Goal: Task Accomplishment & Management: Use online tool/utility

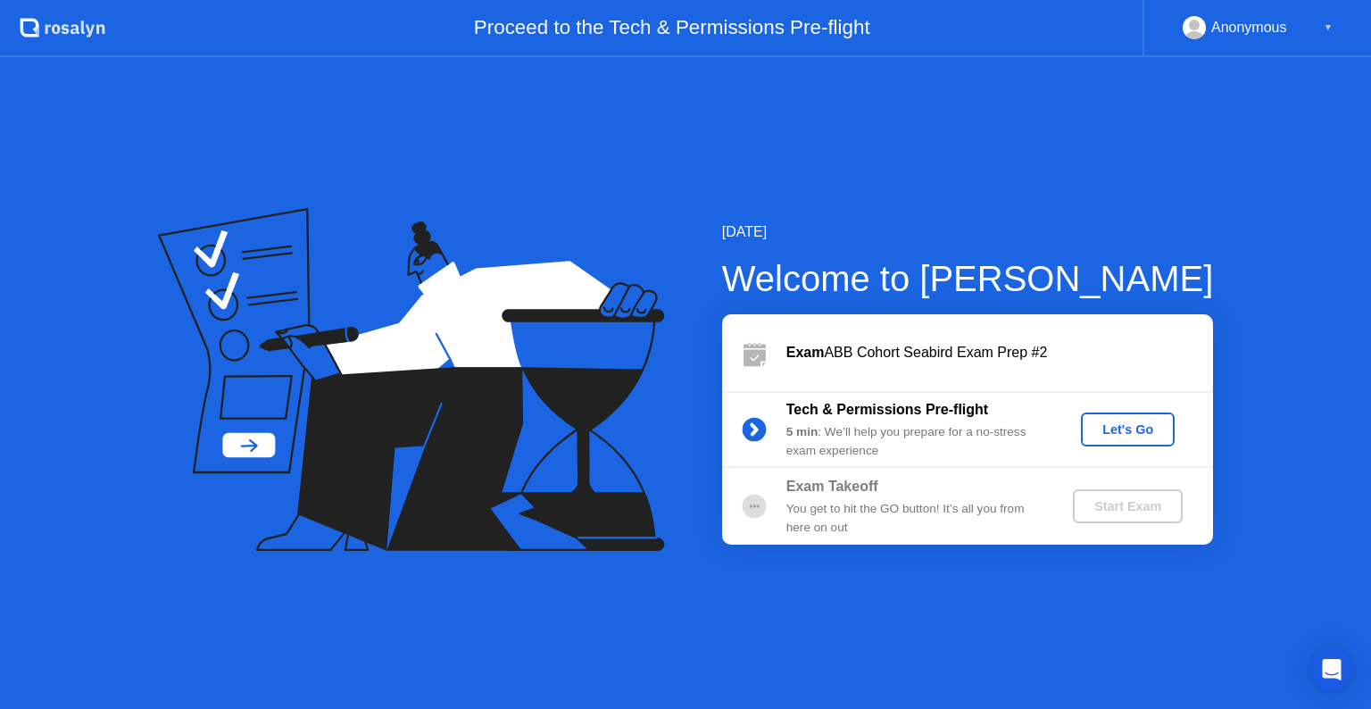
click at [1151, 408] on div "Tech & Permissions Pre-flight 5 min : We’ll help you prepare for a no-stress ex…" at bounding box center [967, 429] width 491 height 77
click at [1133, 439] on button "Let's Go" at bounding box center [1128, 429] width 94 height 34
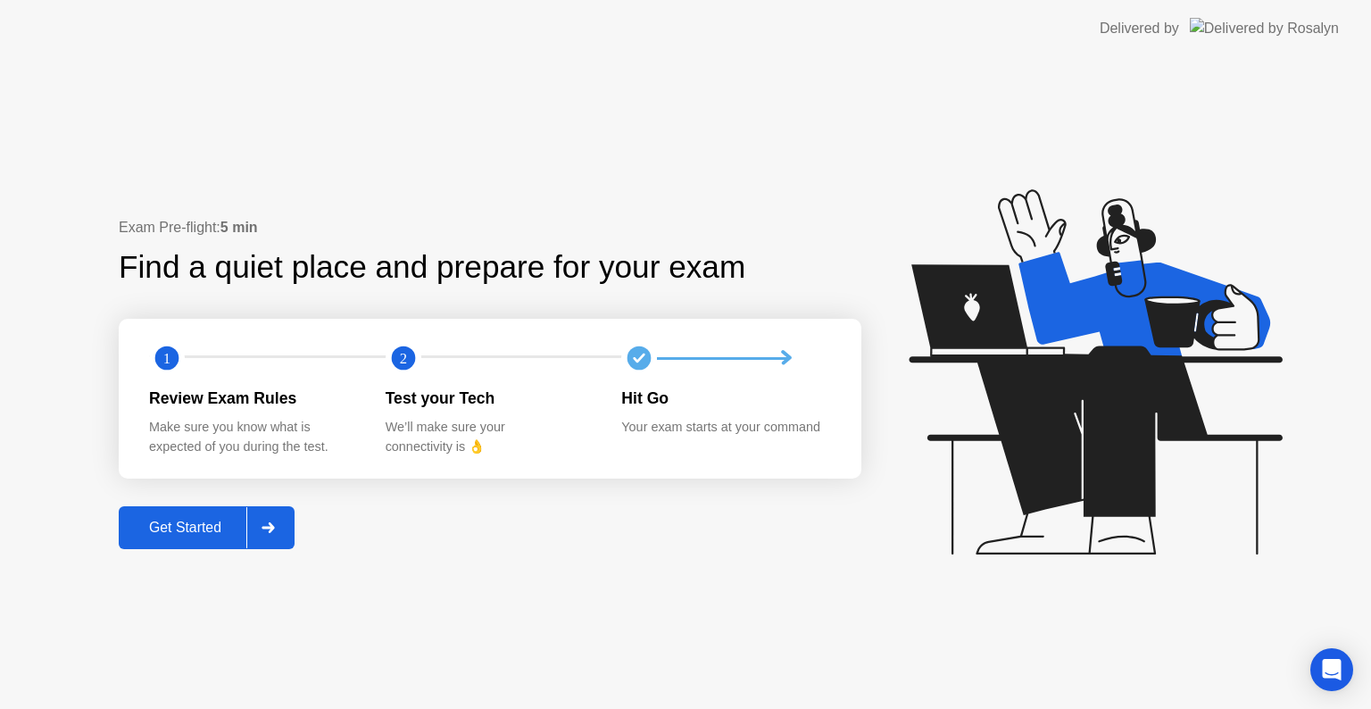
click at [191, 523] on div "Get Started" at bounding box center [185, 527] width 122 height 16
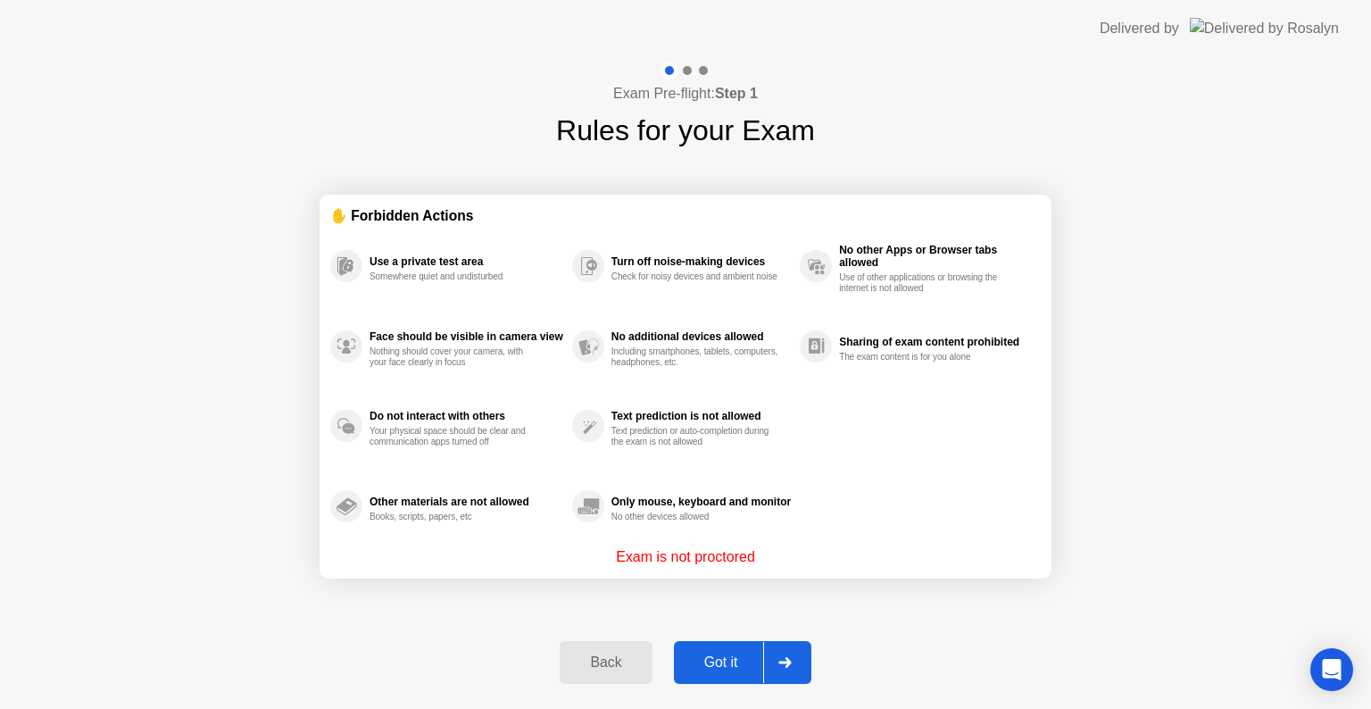
click at [712, 670] on div "Got it" at bounding box center [721, 662] width 84 height 16
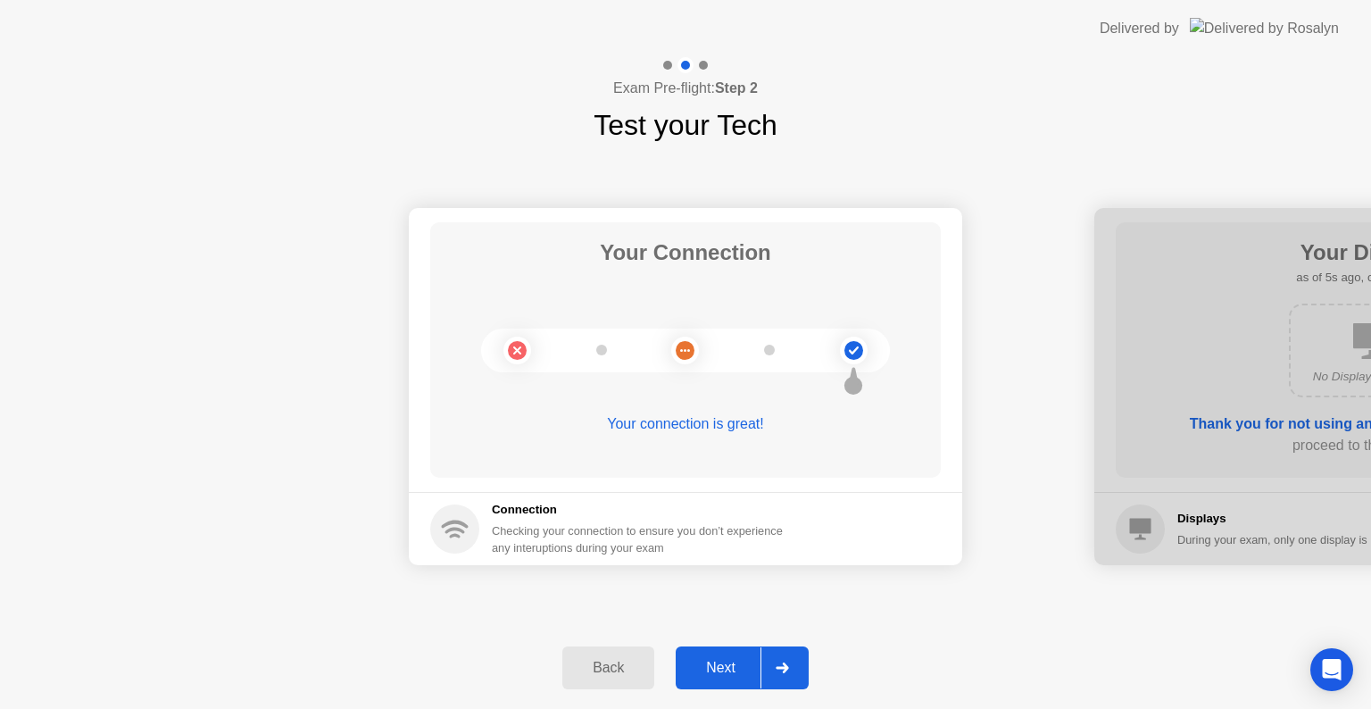
click at [734, 667] on div "Next" at bounding box center [720, 668] width 79 height 16
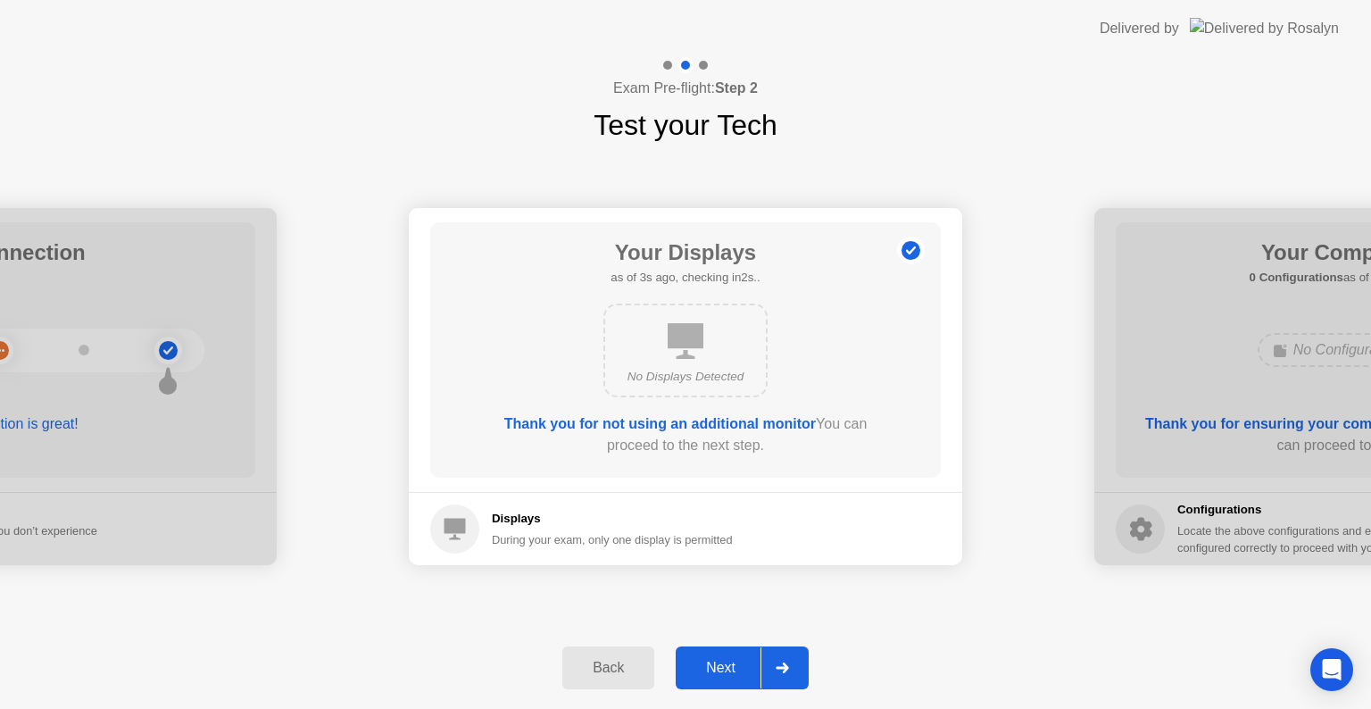
click at [734, 667] on div "Next" at bounding box center [720, 668] width 79 height 16
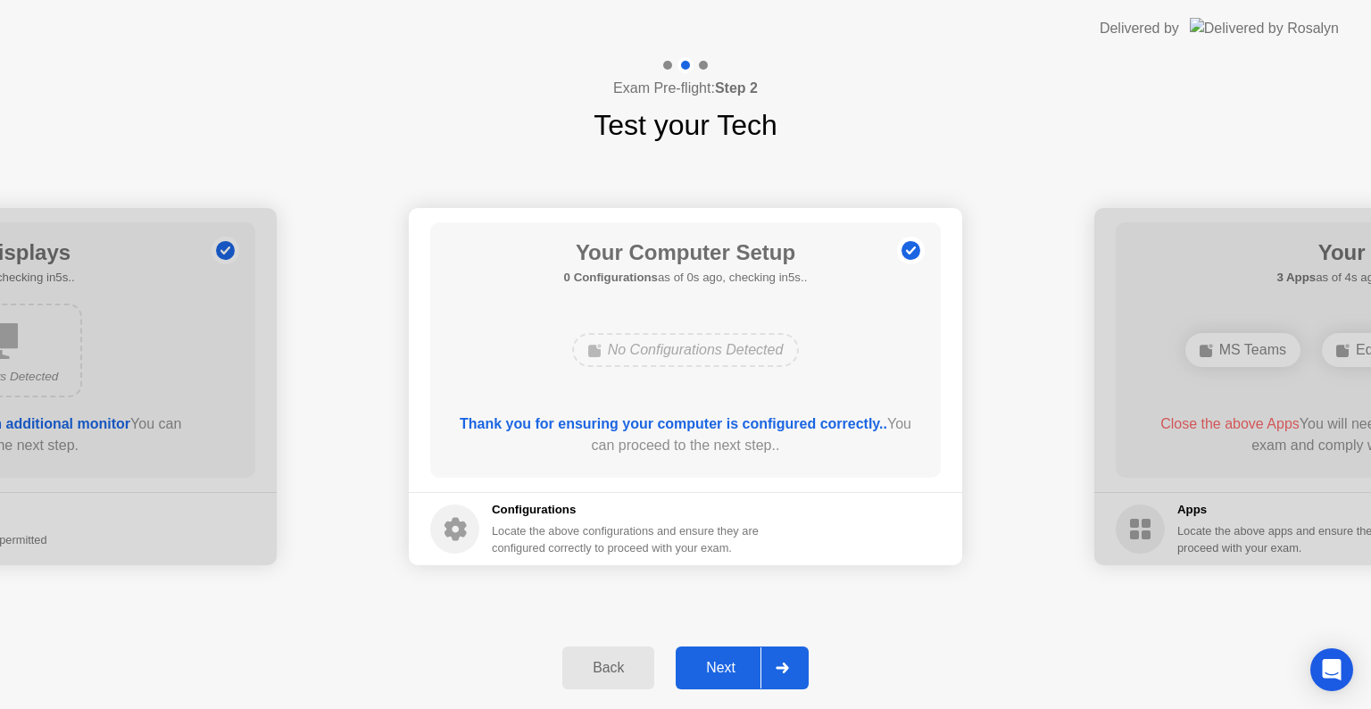
click at [734, 667] on div "Next" at bounding box center [720, 668] width 79 height 16
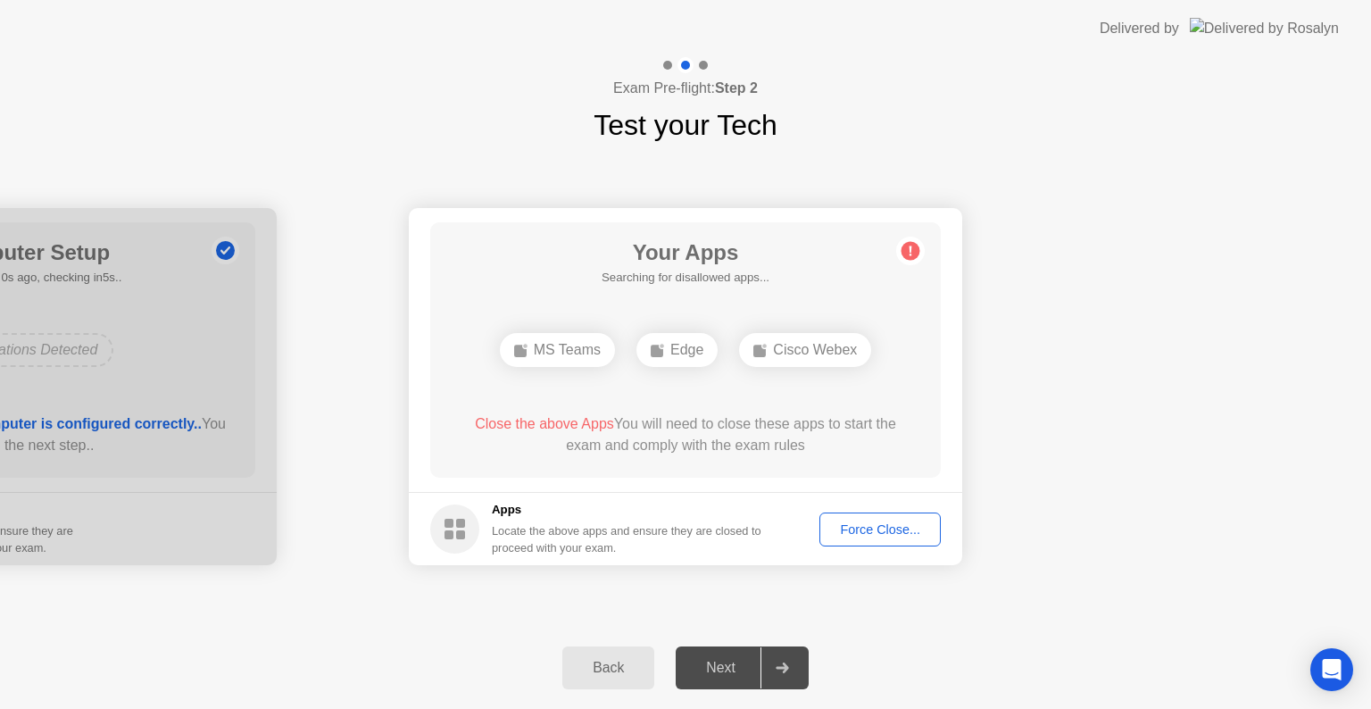
click at [734, 667] on div "Next" at bounding box center [720, 668] width 79 height 16
click at [864, 534] on div "Force Close..." at bounding box center [880, 529] width 109 height 14
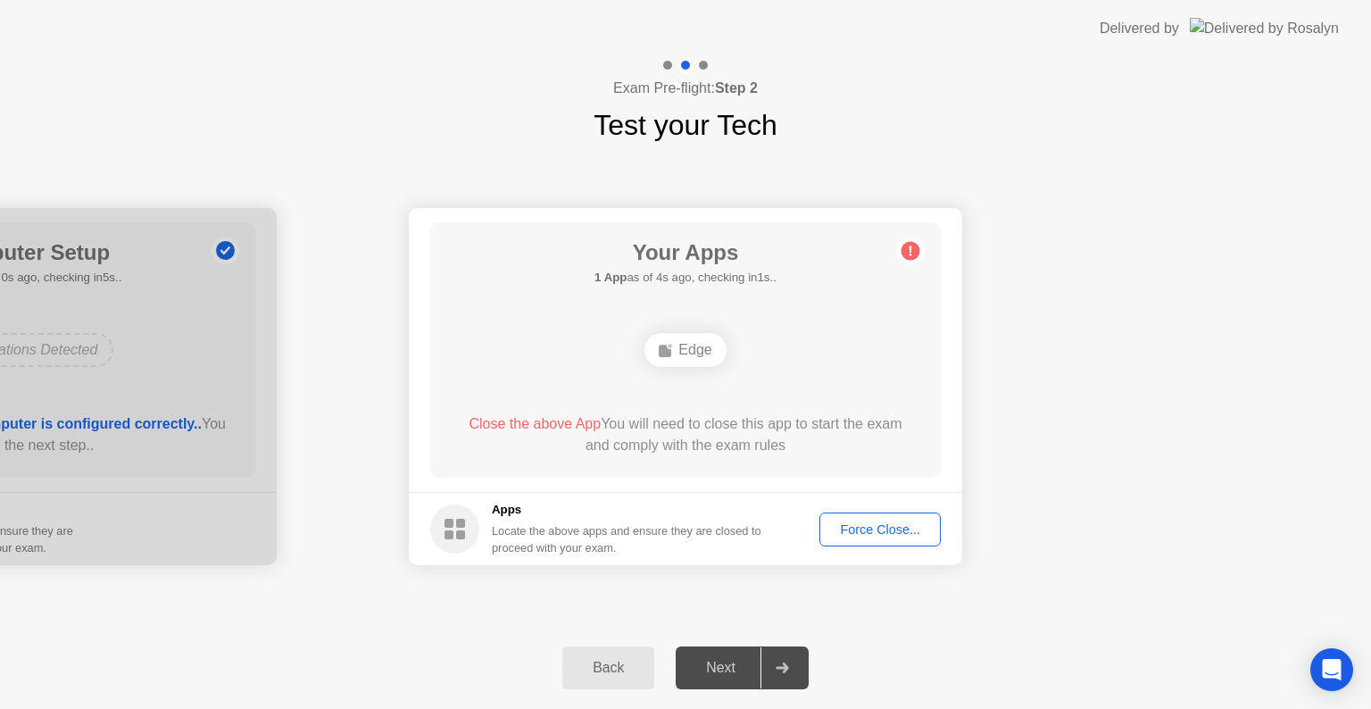
click at [859, 536] on div "Force Close..." at bounding box center [880, 529] width 109 height 14
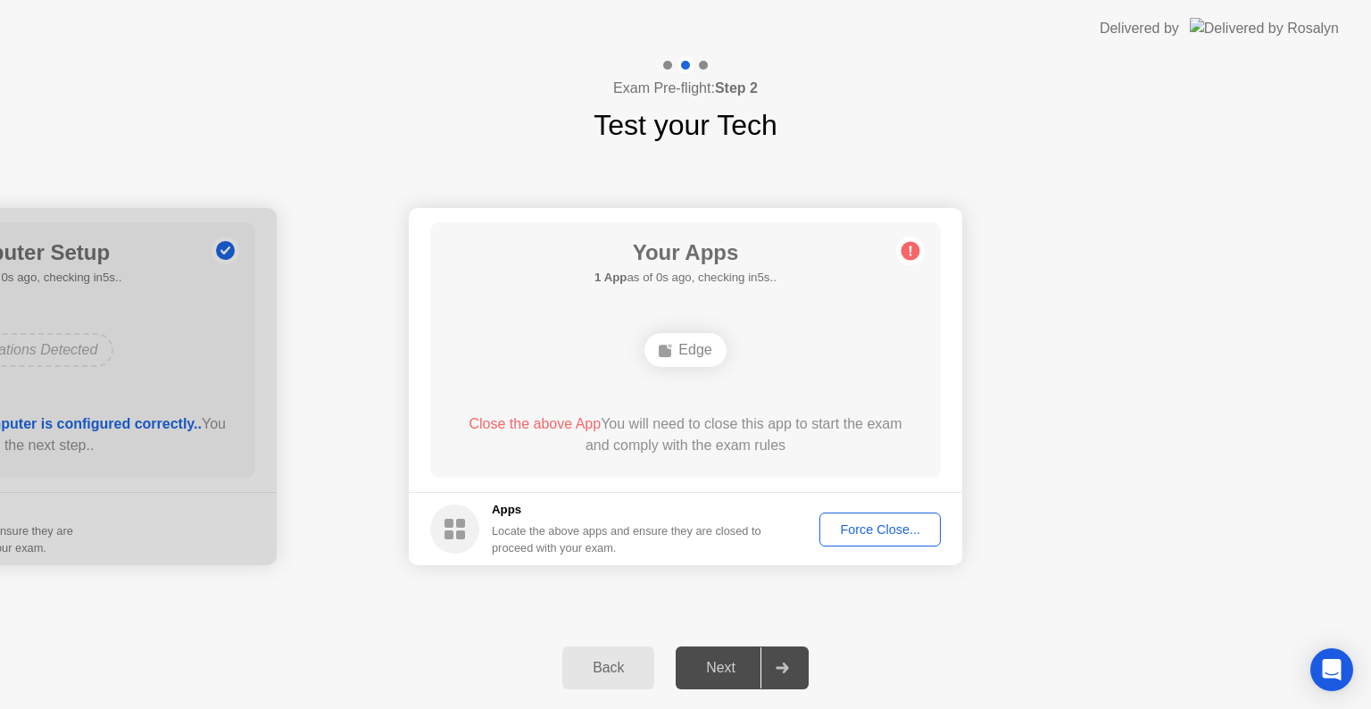
click at [879, 527] on div "Force Close..." at bounding box center [880, 529] width 109 height 14
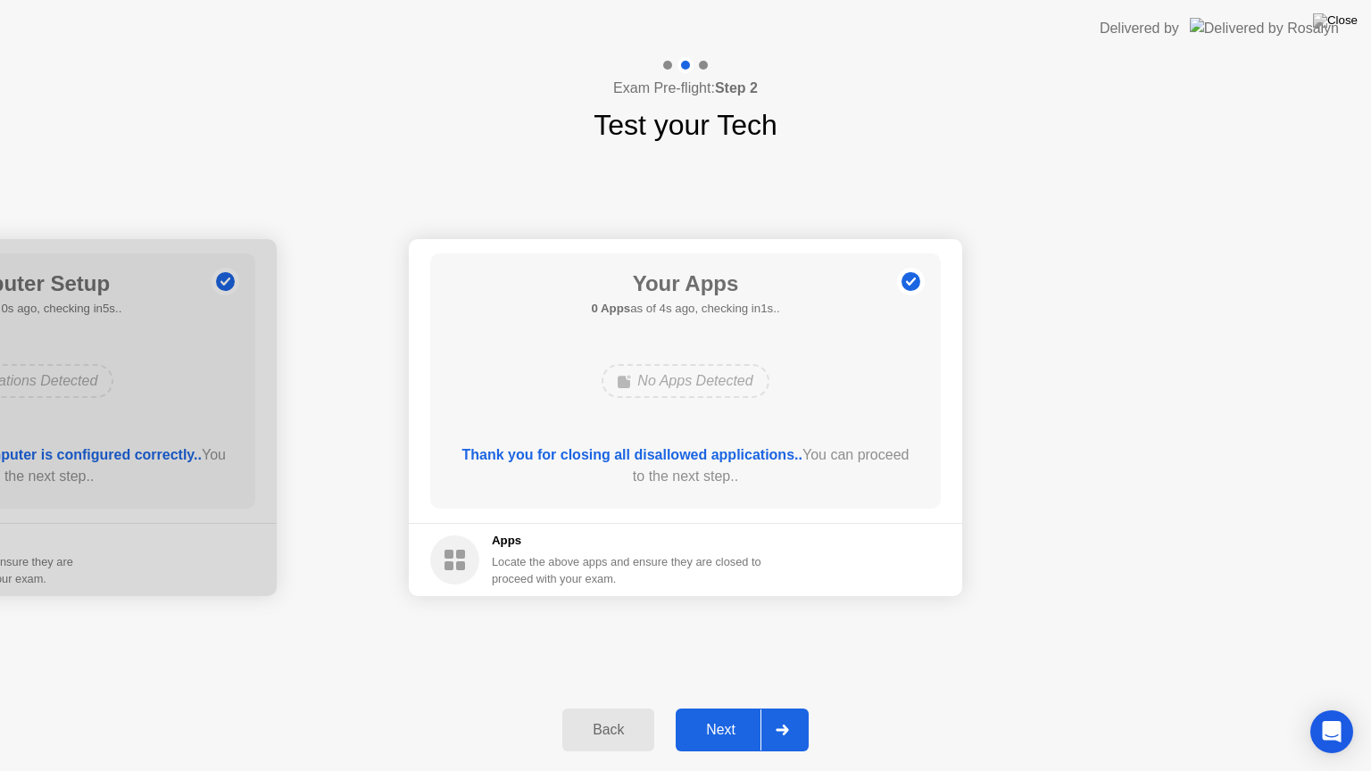
click at [723, 708] on div "Next" at bounding box center [720, 730] width 79 height 16
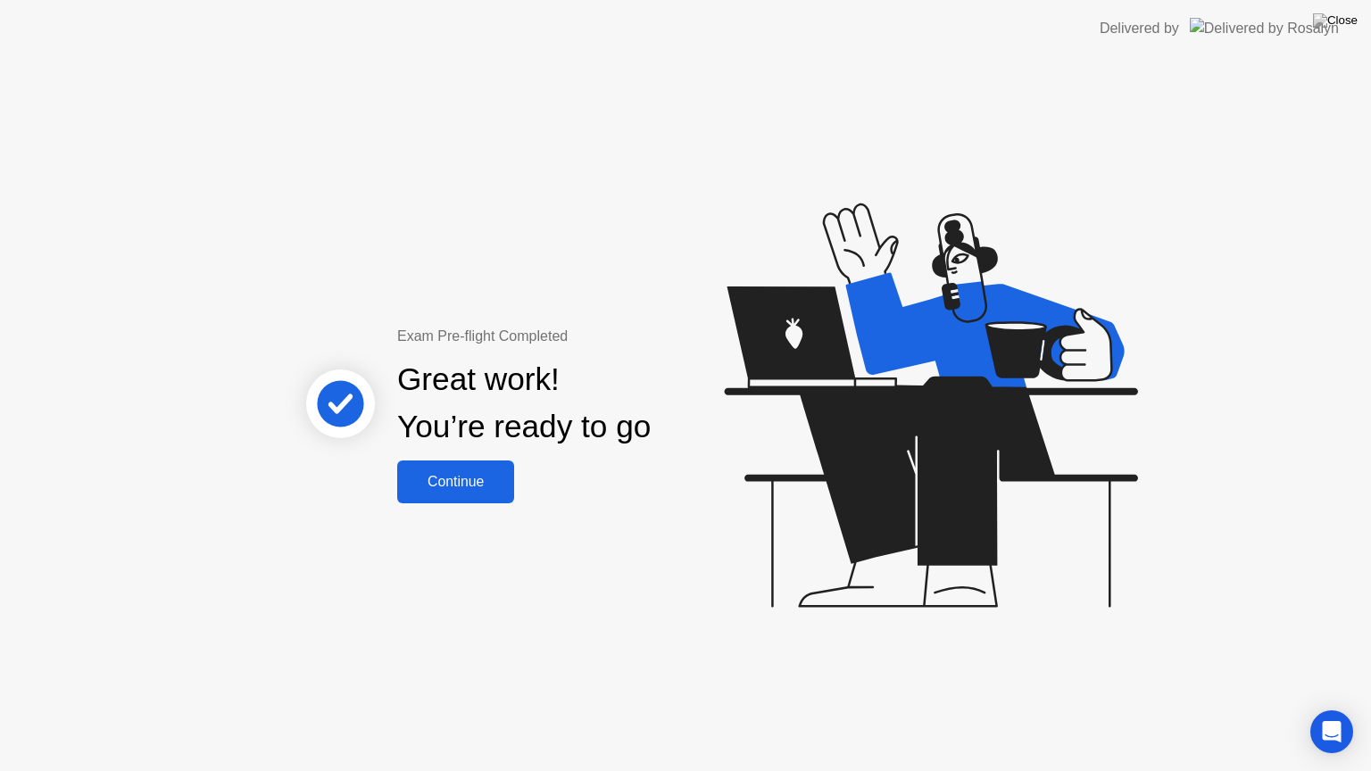
click at [489, 493] on button "Continue" at bounding box center [455, 482] width 117 height 43
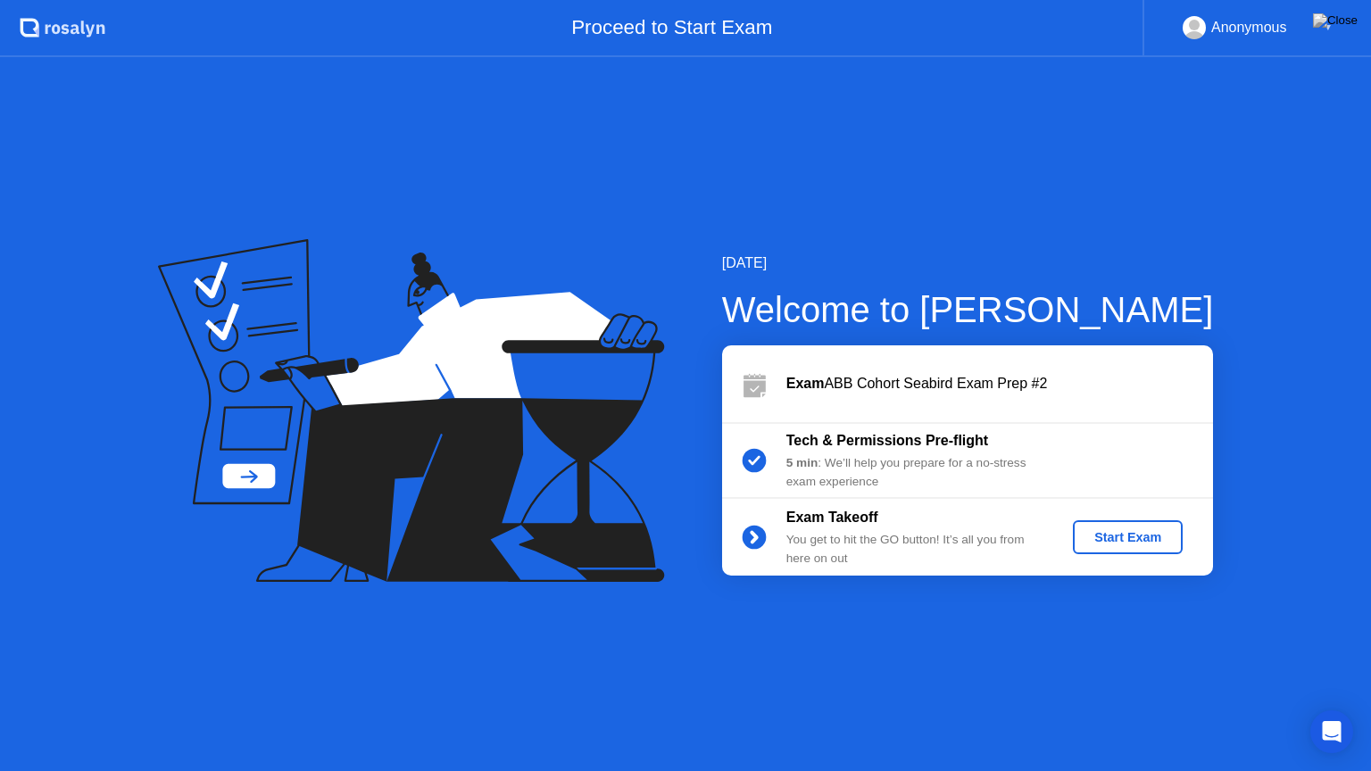
click at [1103, 534] on div "Start Exam" at bounding box center [1127, 537] width 95 height 14
